Goal: Task Accomplishment & Management: Manage account settings

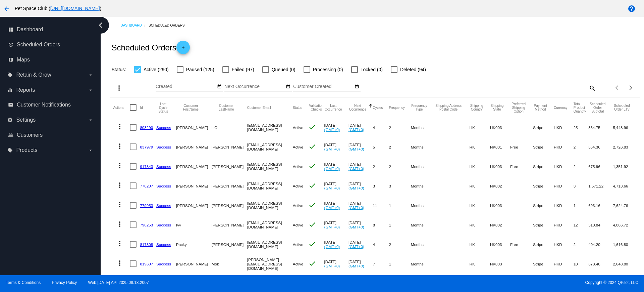
click at [588, 87] on mat-icon "search" at bounding box center [592, 88] width 8 height 10
click at [473, 85] on input "Search" at bounding box center [530, 86] width 132 height 5
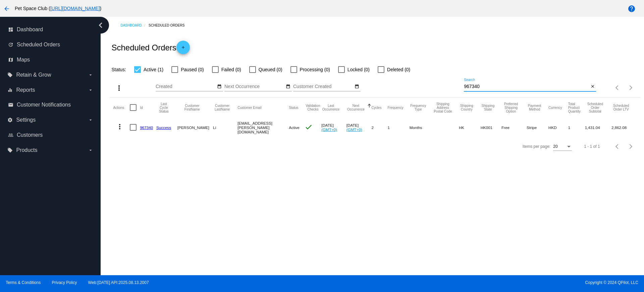
type input "967340"
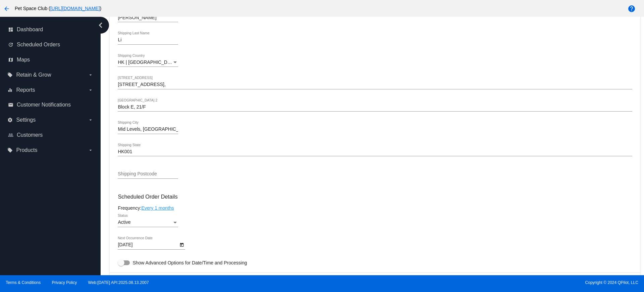
scroll to position [252, 0]
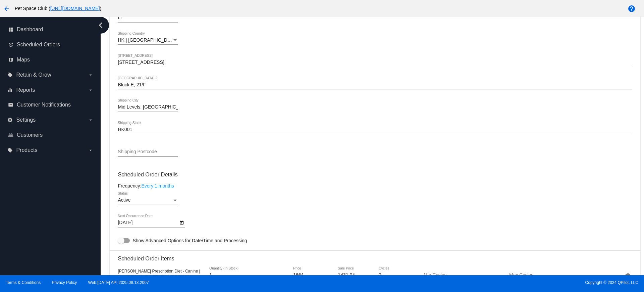
click at [183, 220] on icon "Open calendar" at bounding box center [182, 222] width 5 height 8
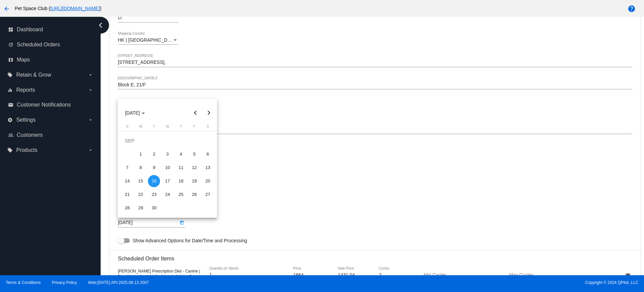
click at [193, 110] on button "Previous month" at bounding box center [195, 112] width 13 height 13
click at [204, 194] on div "30" at bounding box center [208, 194] width 12 height 12
type input "8/30/2025"
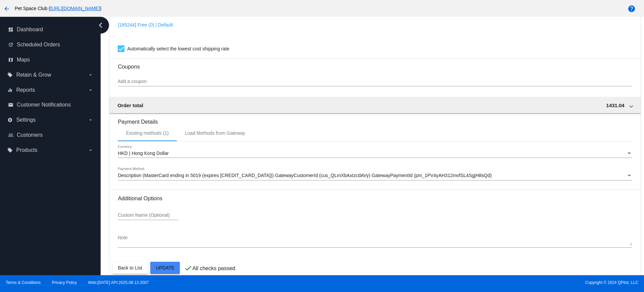
scroll to position [573, 0]
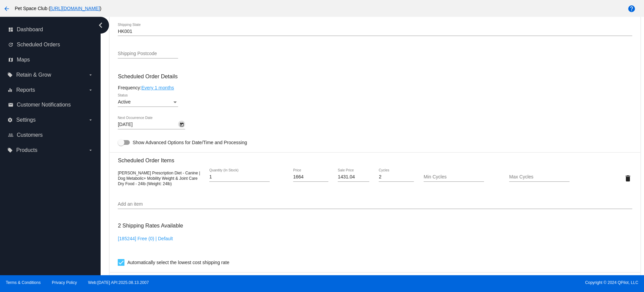
scroll to position [237, 0]
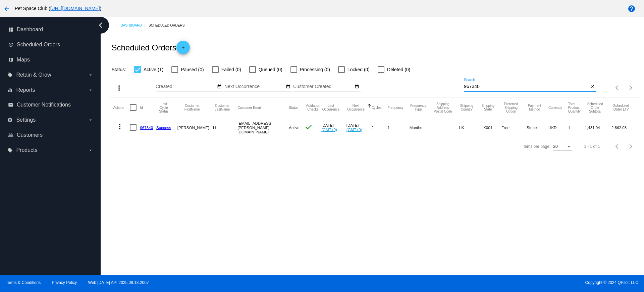
drag, startPoint x: 502, startPoint y: 89, endPoint x: 449, endPoint y: 88, distance: 52.4
click at [449, 88] on div "more_vert Aug Jan Feb Mar Apr 1" at bounding box center [375, 86] width 531 height 24
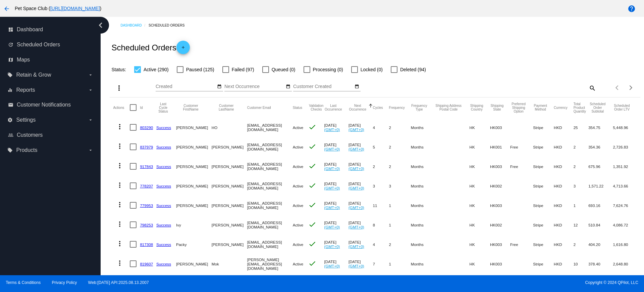
click at [588, 89] on mat-icon "search" at bounding box center [592, 88] width 8 height 10
click at [513, 89] on div "Search" at bounding box center [530, 84] width 132 height 13
paste input "949953"
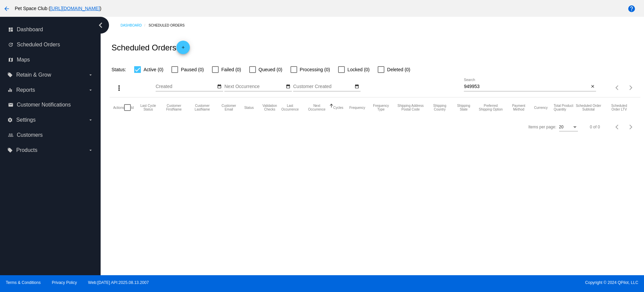
click at [476, 87] on input "949953" at bounding box center [526, 86] width 125 height 5
type input "949953"
click at [216, 71] on div at bounding box center [215, 69] width 7 height 7
click at [215, 73] on input "Failed (1)" at bounding box center [215, 73] width 0 height 0
checkbox input "true"
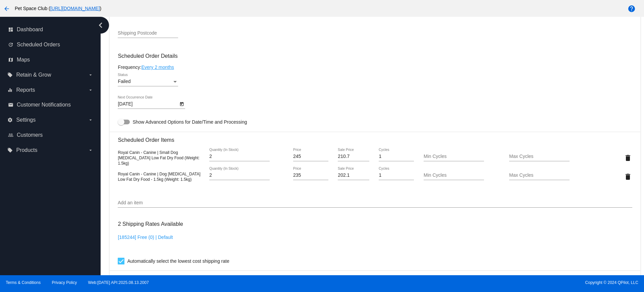
scroll to position [370, 0]
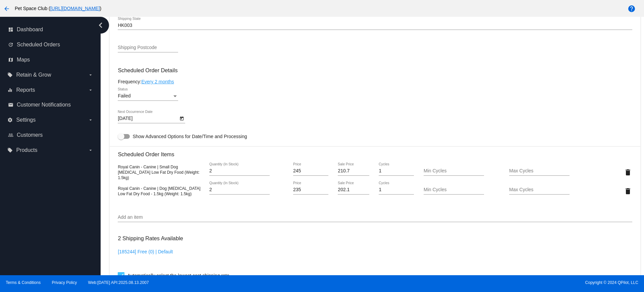
click at [65, 192] on div "dashboard Dashboard update Scheduled Orders map Maps local_offer Retain & Grow …" at bounding box center [50, 146] width 101 height 258
click at [59, 197] on div "dashboard Dashboard update Scheduled Orders map Maps local_offer Retain & Grow …" at bounding box center [50, 146] width 101 height 258
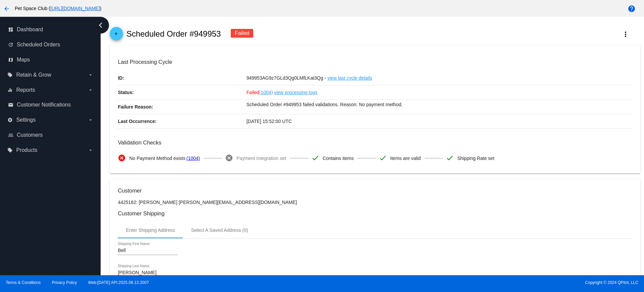
scroll to position [0, 0]
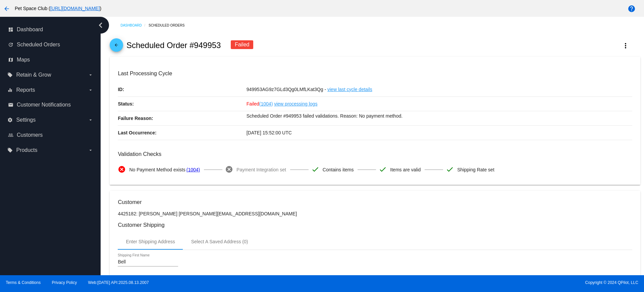
drag, startPoint x: 191, startPoint y: 45, endPoint x: 220, endPoint y: 45, distance: 29.2
click at [220, 45] on h2 "Scheduled Order #949953" at bounding box center [174, 45] width 95 height 9
copy h2 "#949953"
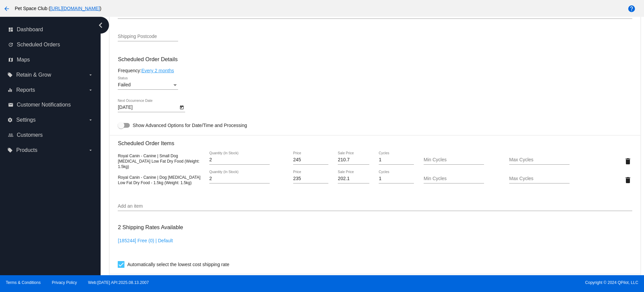
scroll to position [378, 0]
